Goal: Navigation & Orientation: Understand site structure

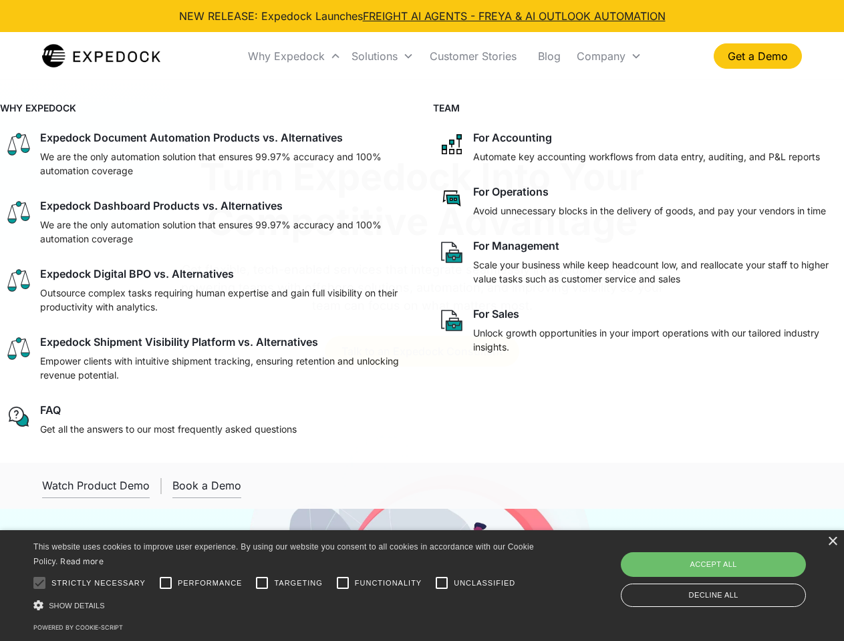
click at [295, 56] on div "Why Expedock" at bounding box center [286, 55] width 77 height 13
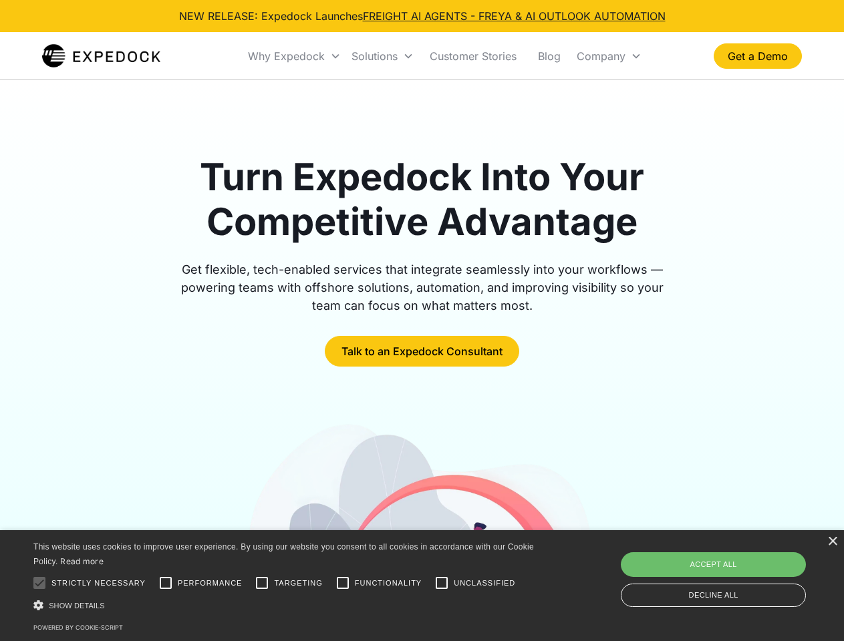
click at [382, 56] on div "Solutions" at bounding box center [374, 55] width 46 height 13
click at [609, 56] on div "Company" at bounding box center [600, 55] width 49 height 13
click at [39, 583] on div at bounding box center [39, 583] width 27 height 27
click at [166, 583] on input "Performance" at bounding box center [165, 583] width 27 height 27
checkbox input "true"
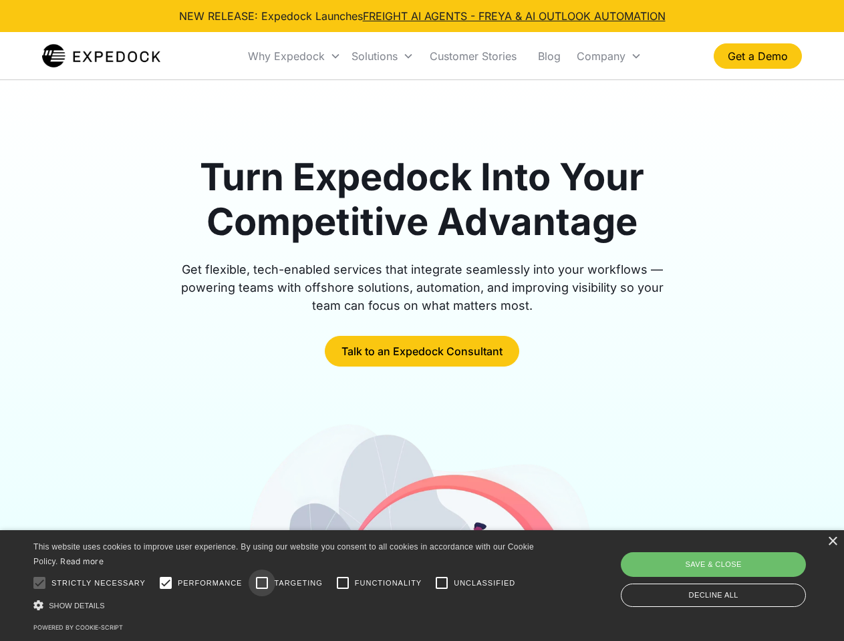
click at [262, 583] on input "Targeting" at bounding box center [261, 583] width 27 height 27
checkbox input "true"
click at [343, 583] on input "Functionality" at bounding box center [342, 583] width 27 height 27
checkbox input "true"
click at [442, 583] on input "Unclassified" at bounding box center [441, 583] width 27 height 27
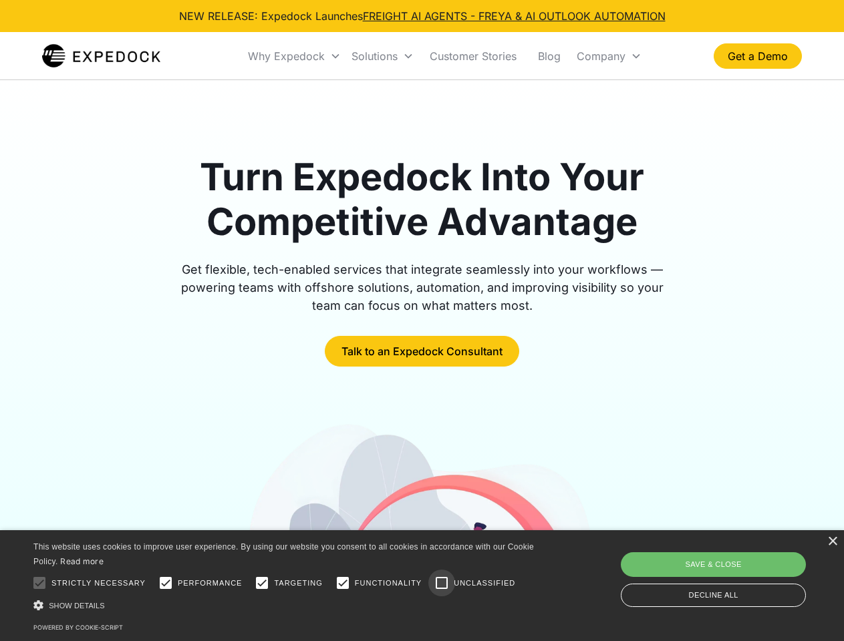
checkbox input "true"
click at [286, 605] on div "Show details Hide details" at bounding box center [285, 605] width 505 height 14
